Goal: Task Accomplishment & Management: Complete application form

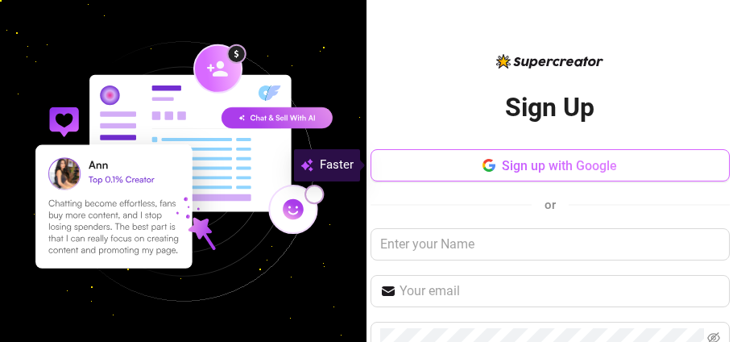
click at [640, 168] on button "Sign up with Google" at bounding box center [550, 165] width 359 height 32
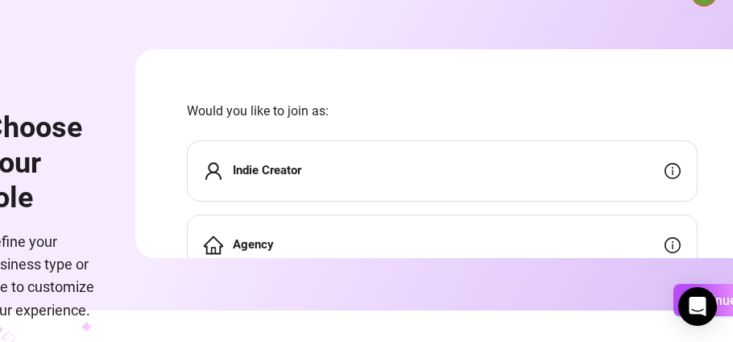
scroll to position [64, 0]
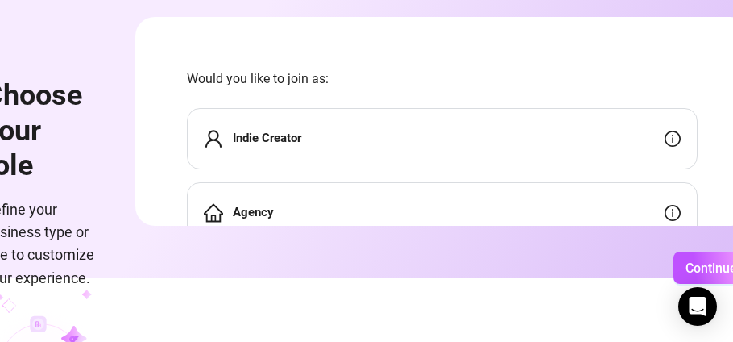
click at [401, 110] on div "Indie Creator" at bounding box center [442, 138] width 511 height 61
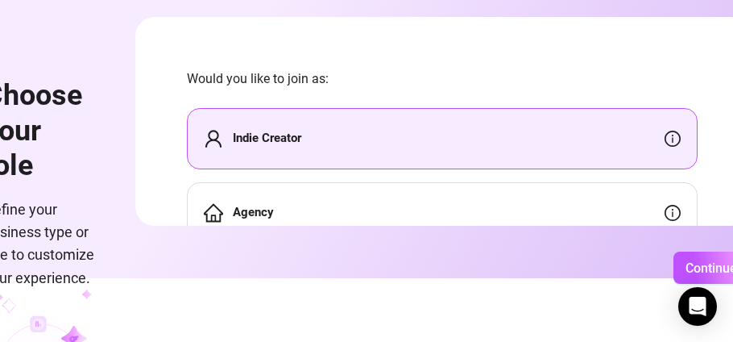
click at [323, 278] on html "Choose your role Define your business type or role to customize your experience…" at bounding box center [366, 107] width 733 height 342
click at [696, 266] on span "Continue" at bounding box center [712, 267] width 52 height 15
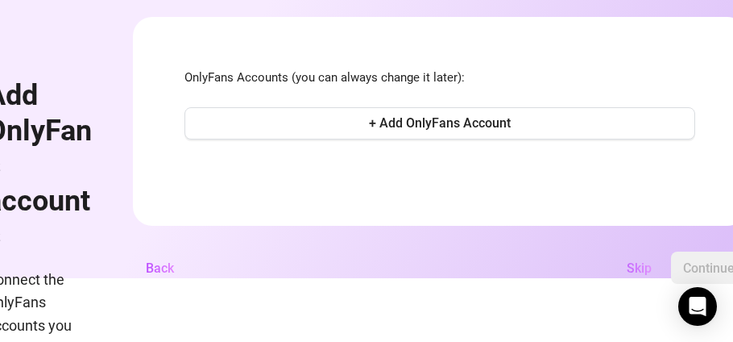
click at [622, 268] on button "Skip" at bounding box center [639, 267] width 51 height 32
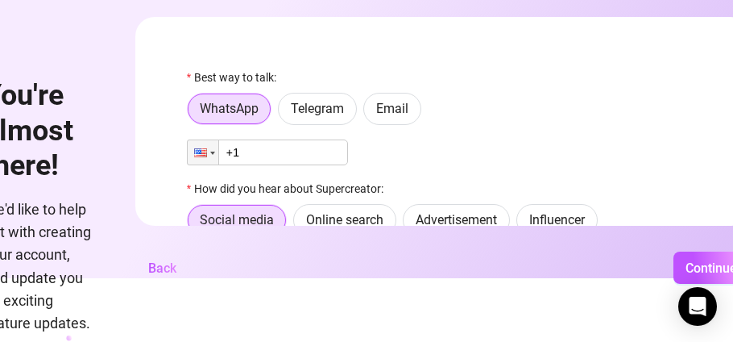
click at [271, 160] on input "+1" at bounding box center [267, 152] width 161 height 26
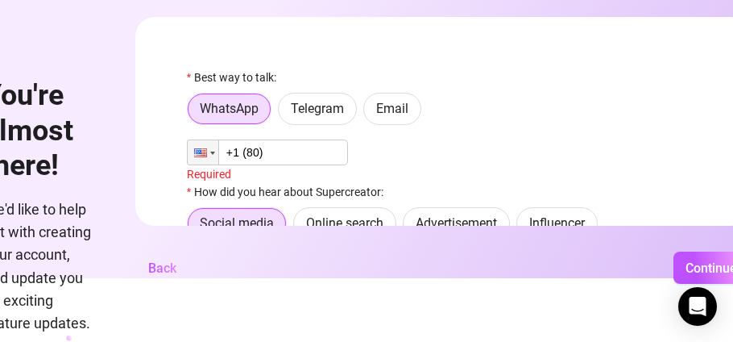
type input "+1 (806)"
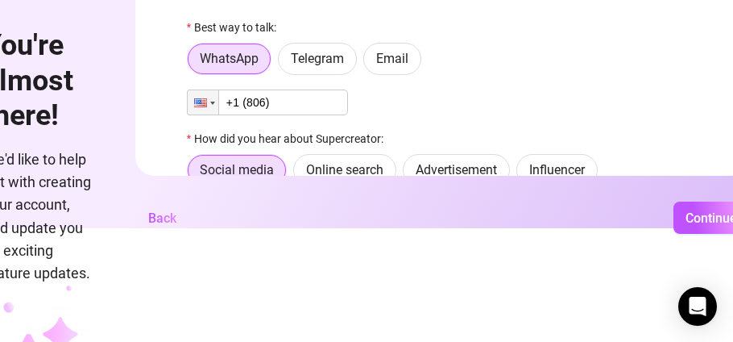
scroll to position [110, 0]
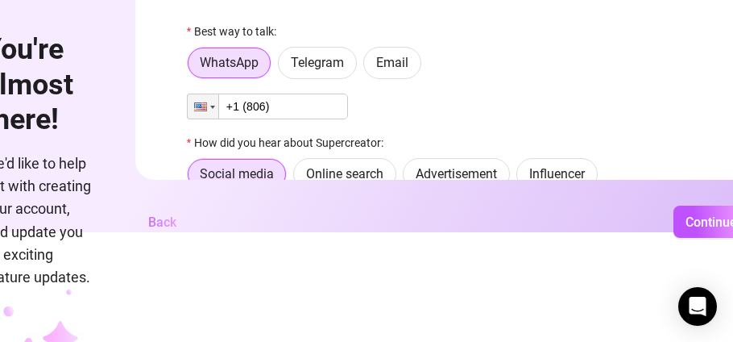
click at [153, 218] on span "Back" at bounding box center [162, 221] width 28 height 15
click at [160, 218] on span "Back" at bounding box center [162, 221] width 28 height 15
